Goal: Find specific page/section: Find specific page/section

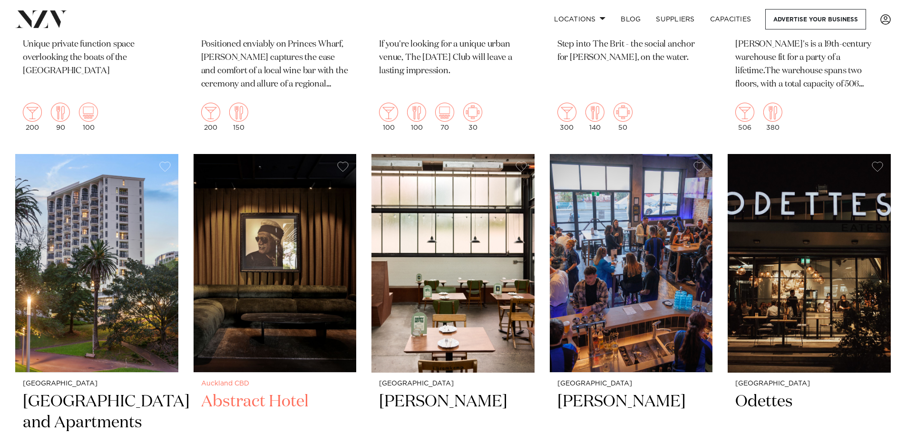
scroll to position [3662, 0]
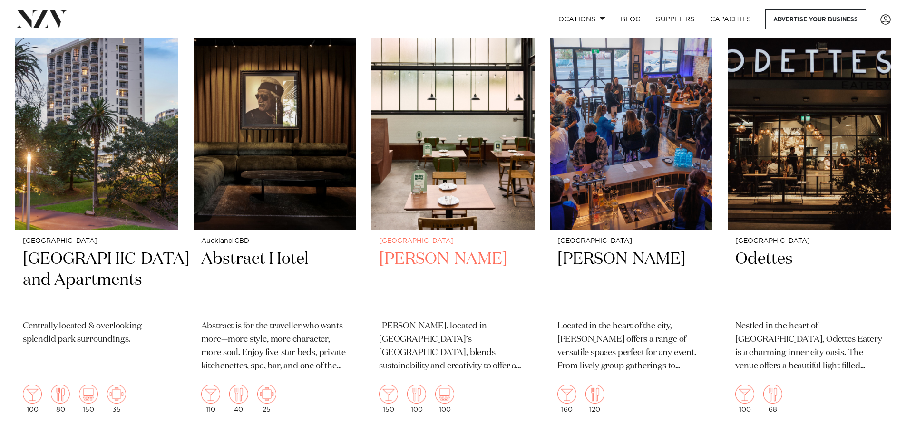
click at [424, 249] on h2 "Norma Taps" at bounding box center [453, 281] width 148 height 64
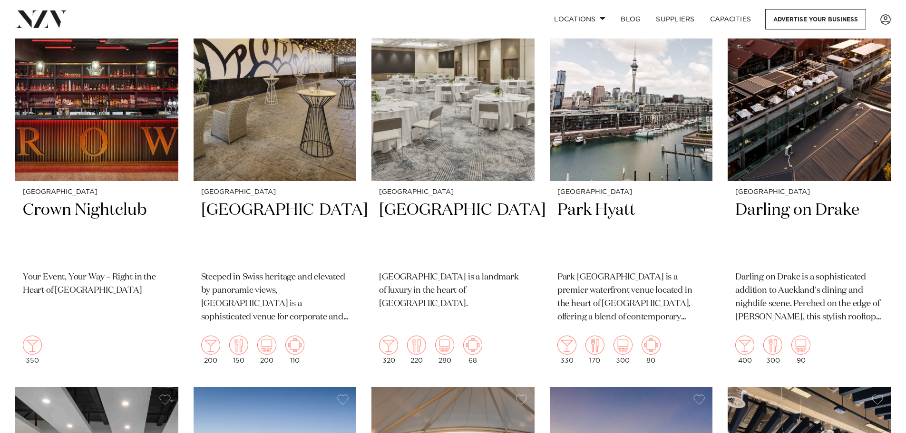
scroll to position [0, 0]
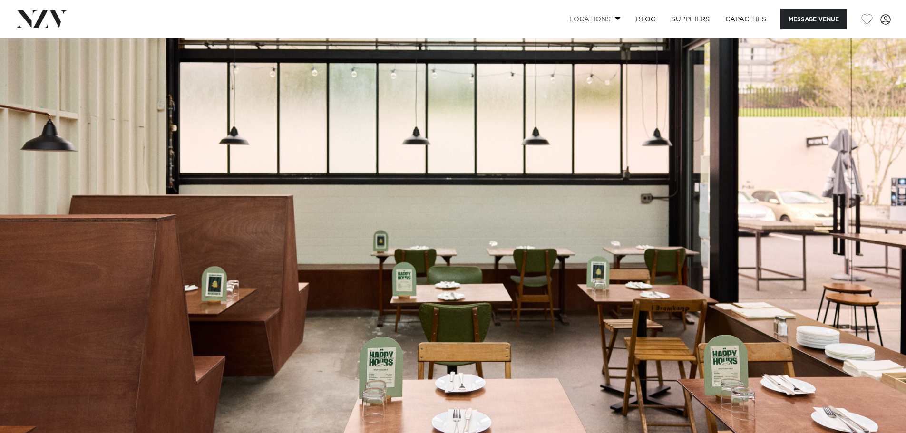
click at [610, 19] on link "Locations" at bounding box center [595, 19] width 67 height 20
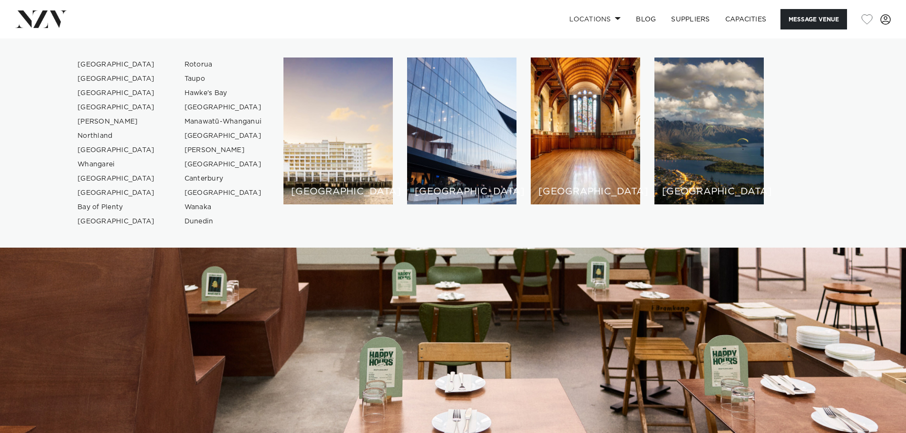
click at [331, 335] on img at bounding box center [453, 251] width 906 height 425
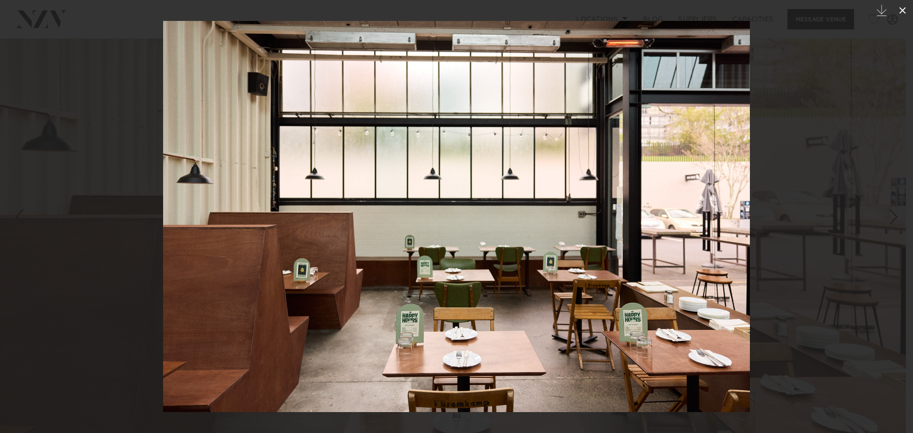
click at [900, 14] on icon at bounding box center [902, 10] width 11 height 11
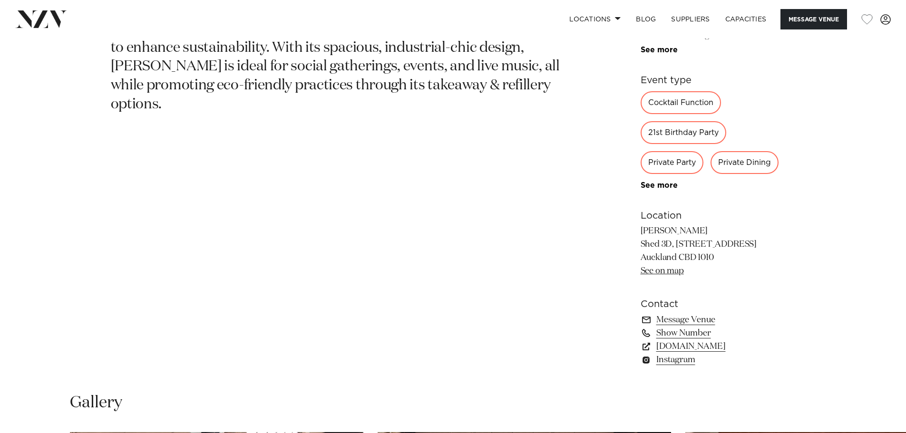
scroll to position [571, 0]
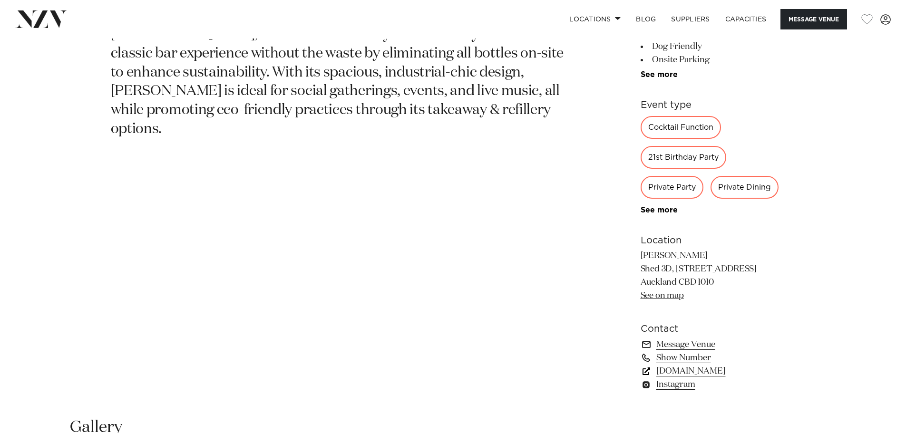
click at [689, 367] on link "normataps.co.nz" at bounding box center [718, 371] width 155 height 13
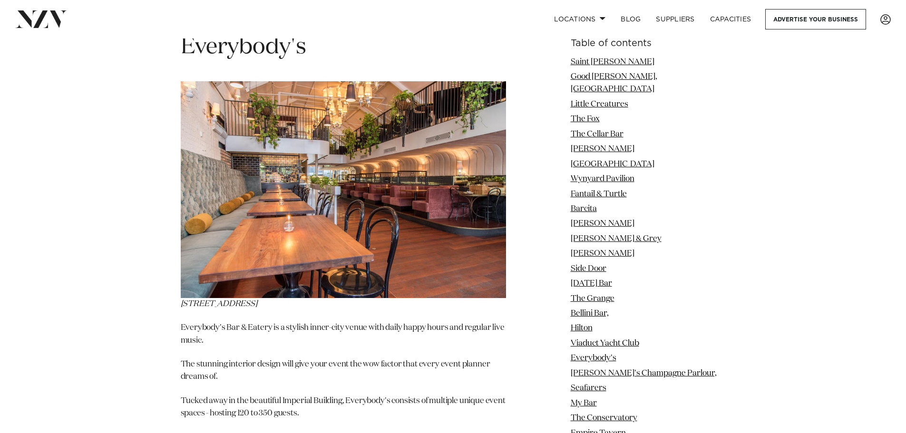
scroll to position [8608, 0]
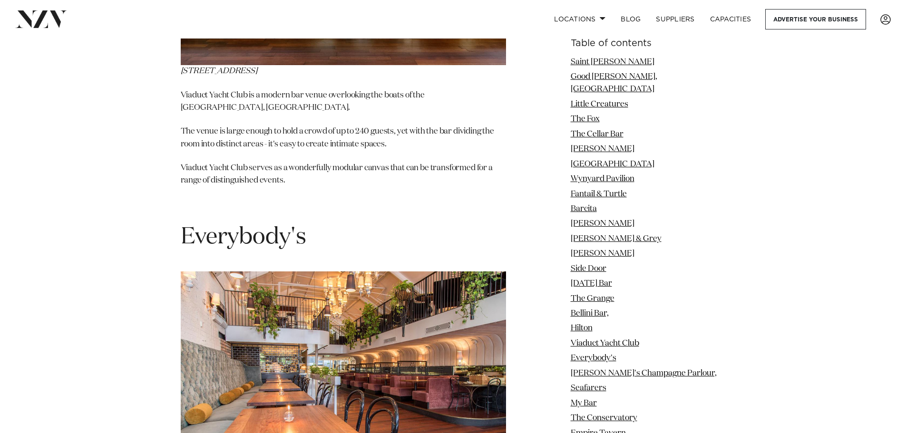
drag, startPoint x: 310, startPoint y: 161, endPoint x: 314, endPoint y: 82, distance: 78.6
click at [310, 223] on h1 "Everybody's" at bounding box center [343, 238] width 325 height 30
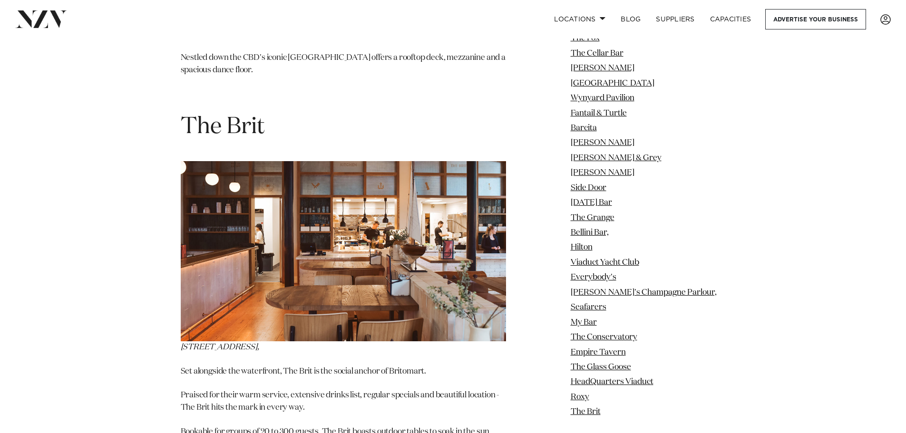
scroll to position [12412, 0]
